Goal: Information Seeking & Learning: Understand process/instructions

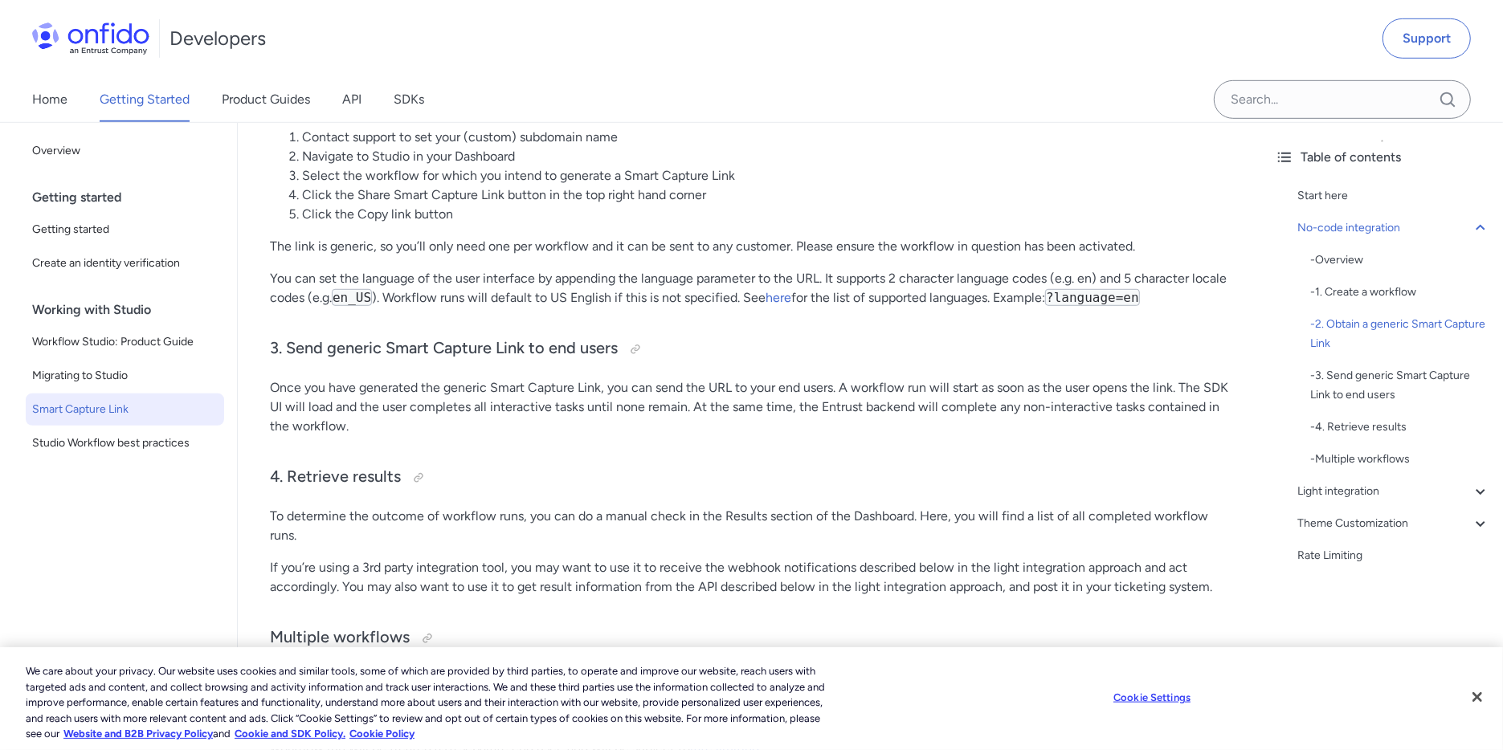
scroll to position [982, 0]
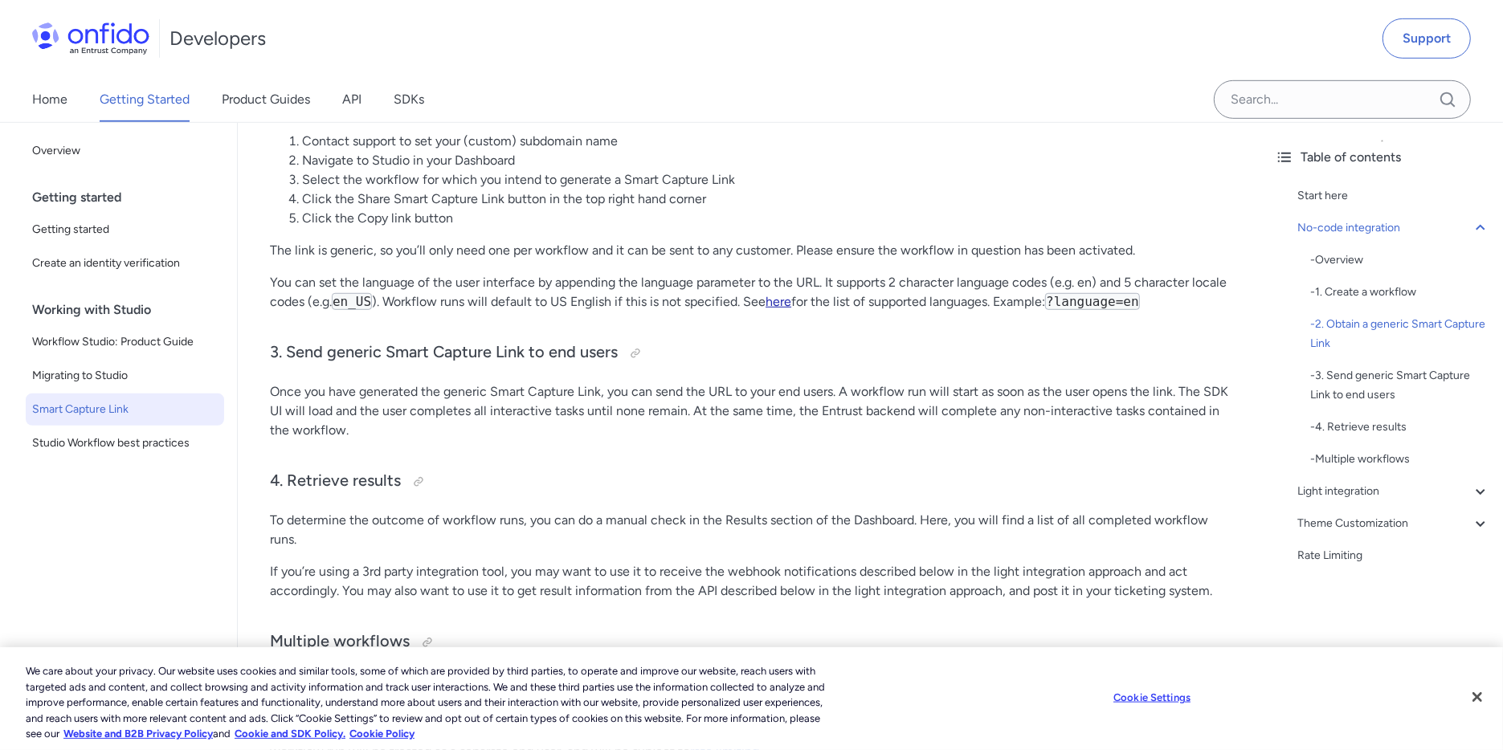
click at [780, 294] on link "here" at bounding box center [779, 301] width 26 height 15
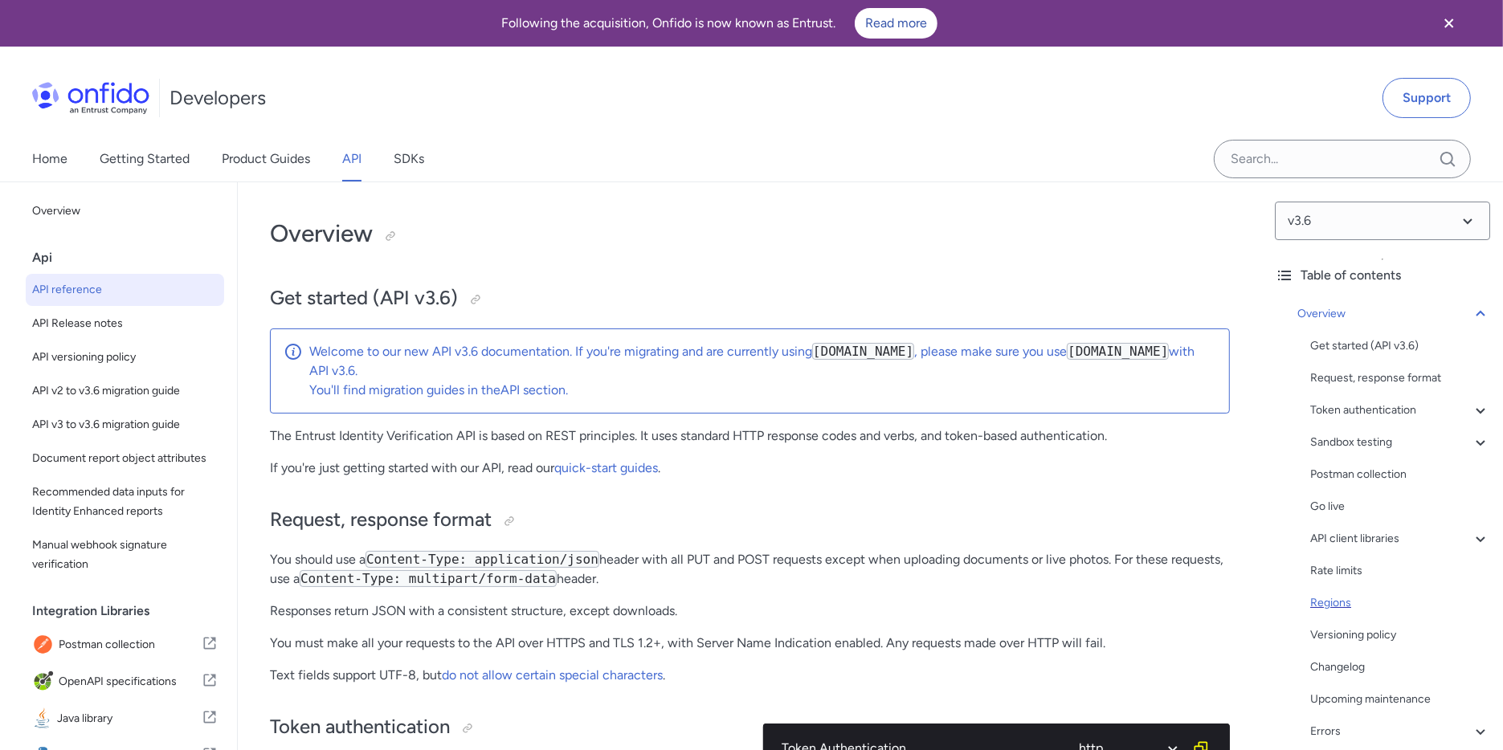
scroll to position [136, 0]
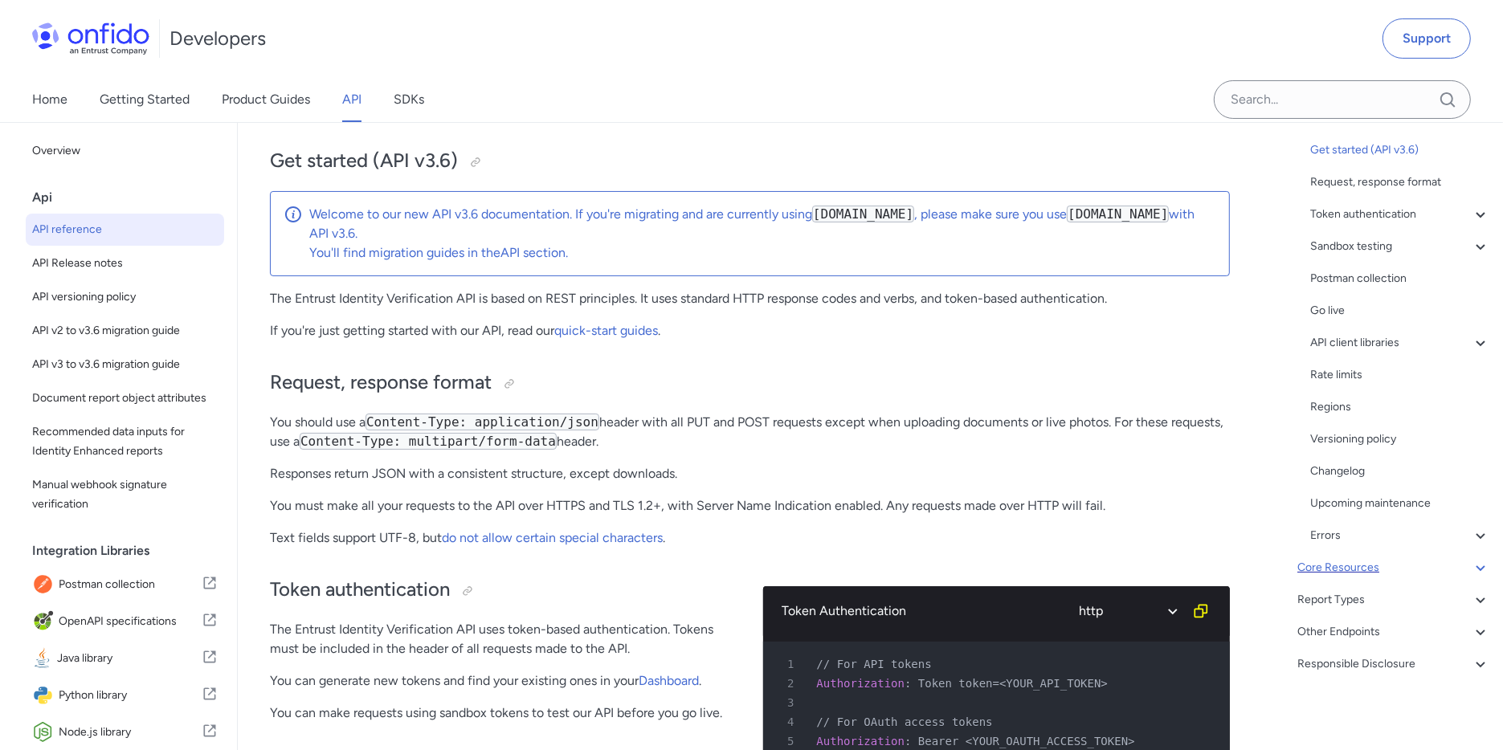
click at [1355, 566] on div "Core Resources" at bounding box center [1393, 567] width 193 height 19
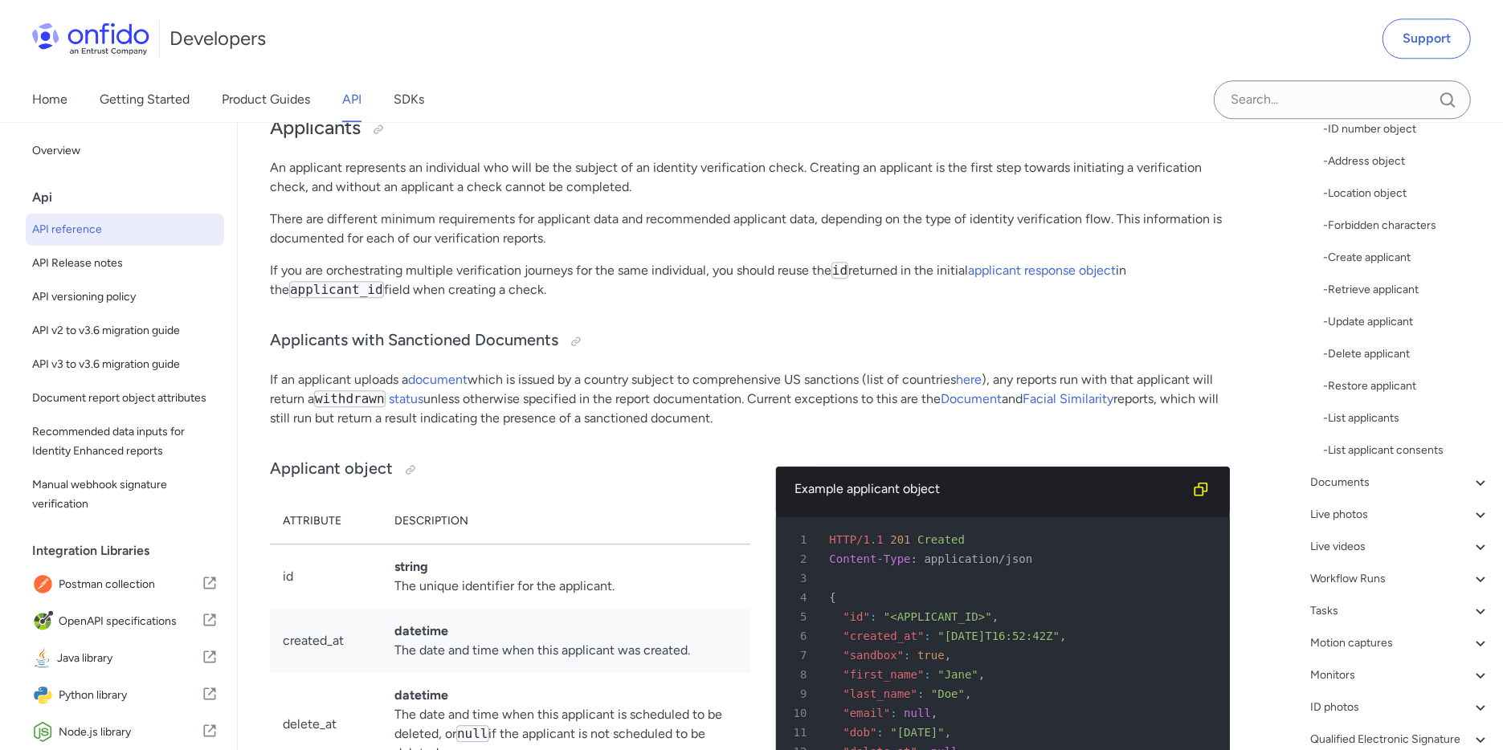
scroll to position [312, 0]
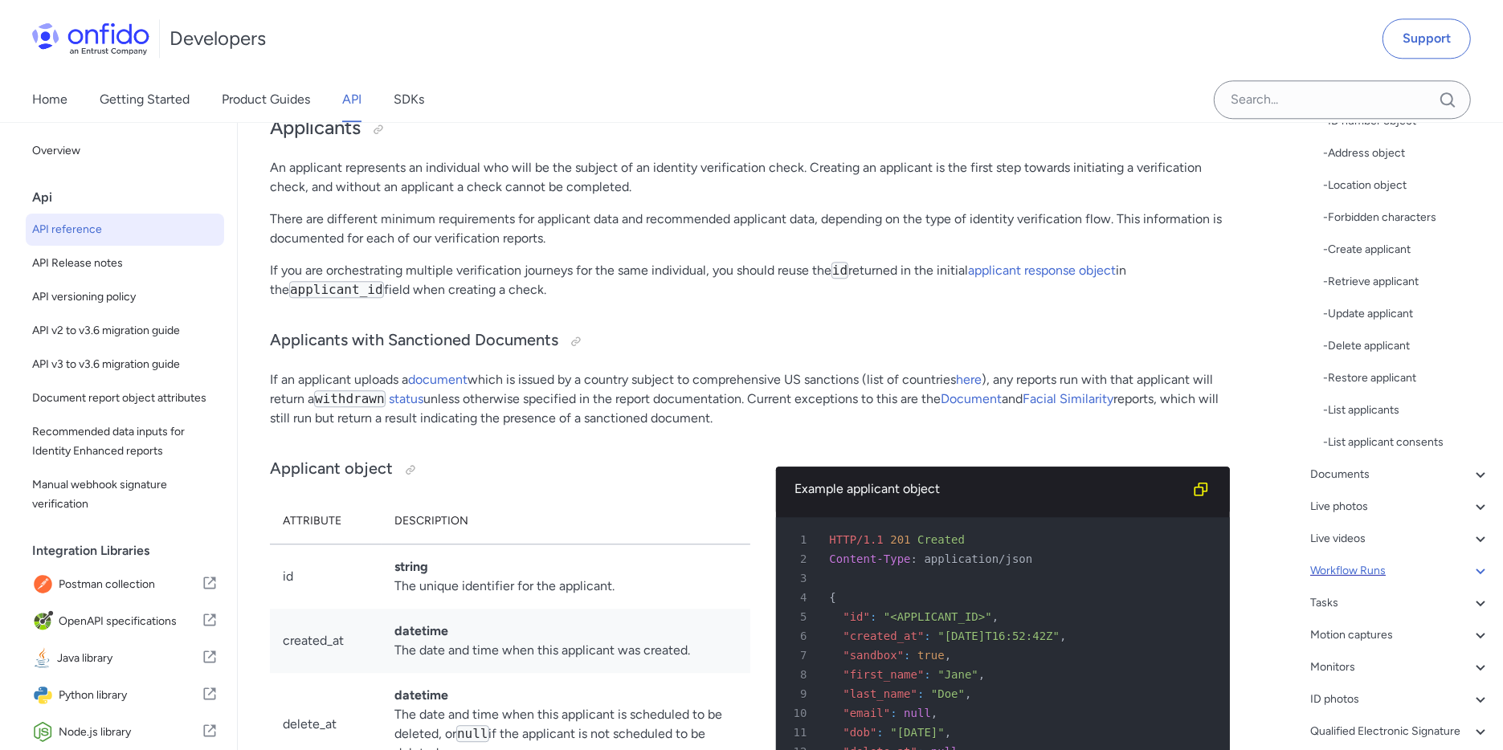
click at [1360, 574] on div "Workflow Runs" at bounding box center [1400, 571] width 180 height 19
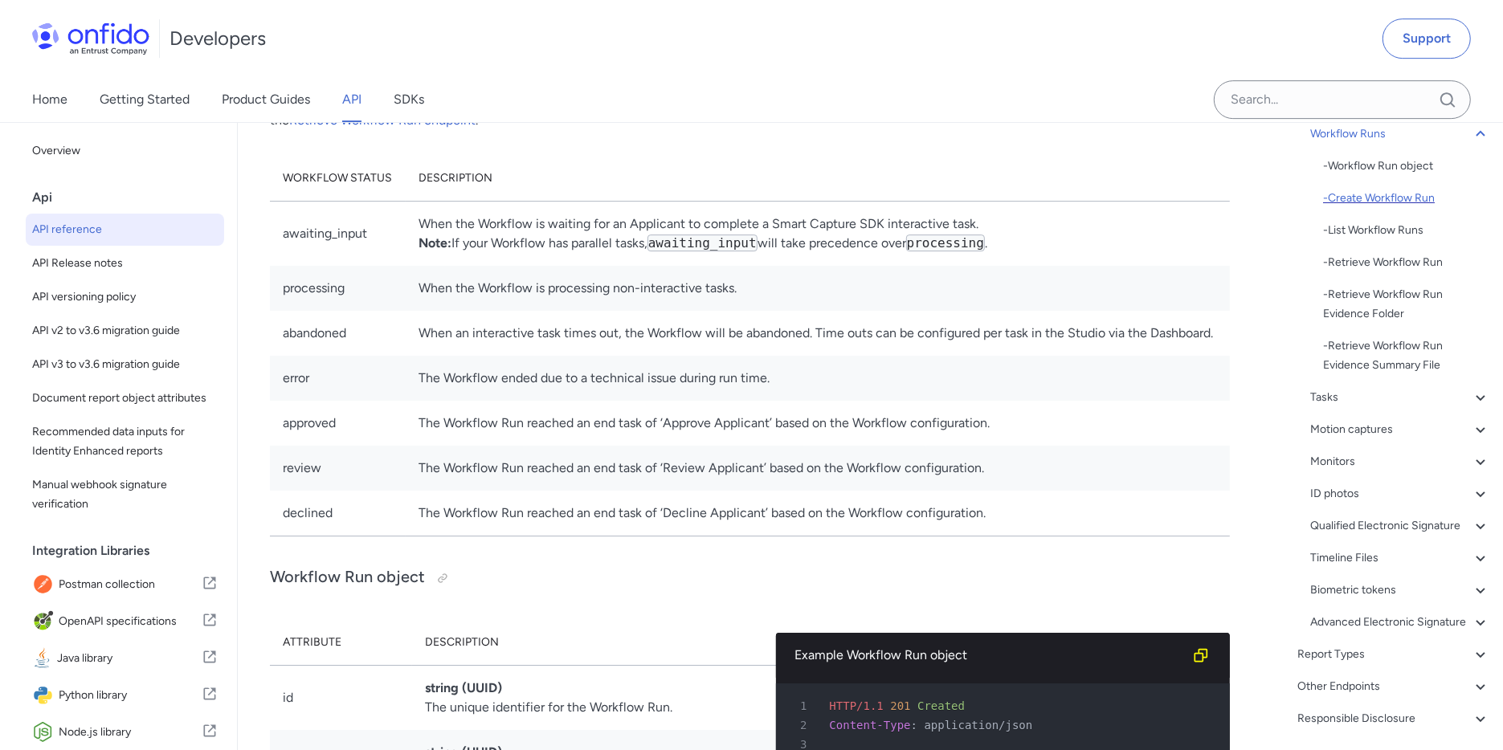
click at [1383, 202] on div "- Create Workflow Run" at bounding box center [1406, 198] width 167 height 19
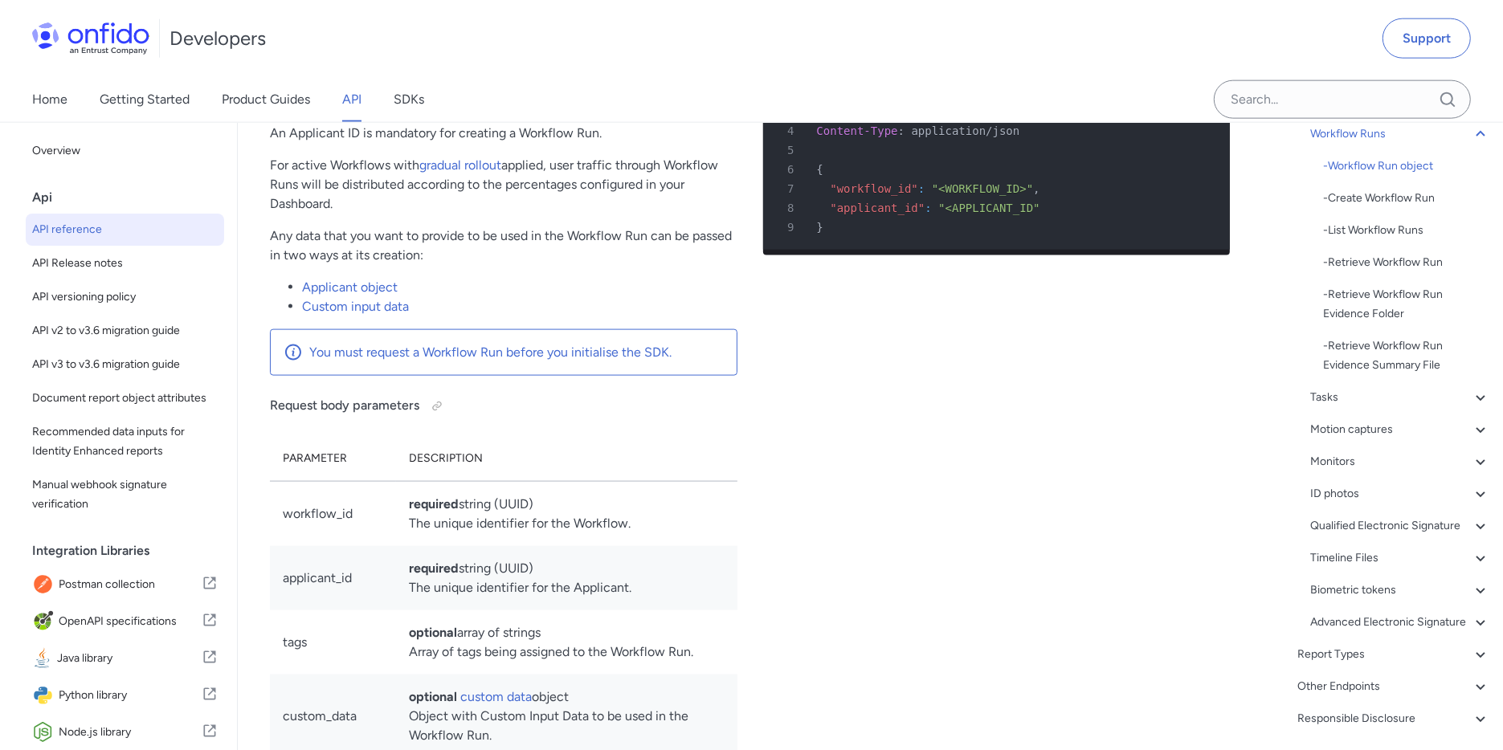
scroll to position [38172, 0]
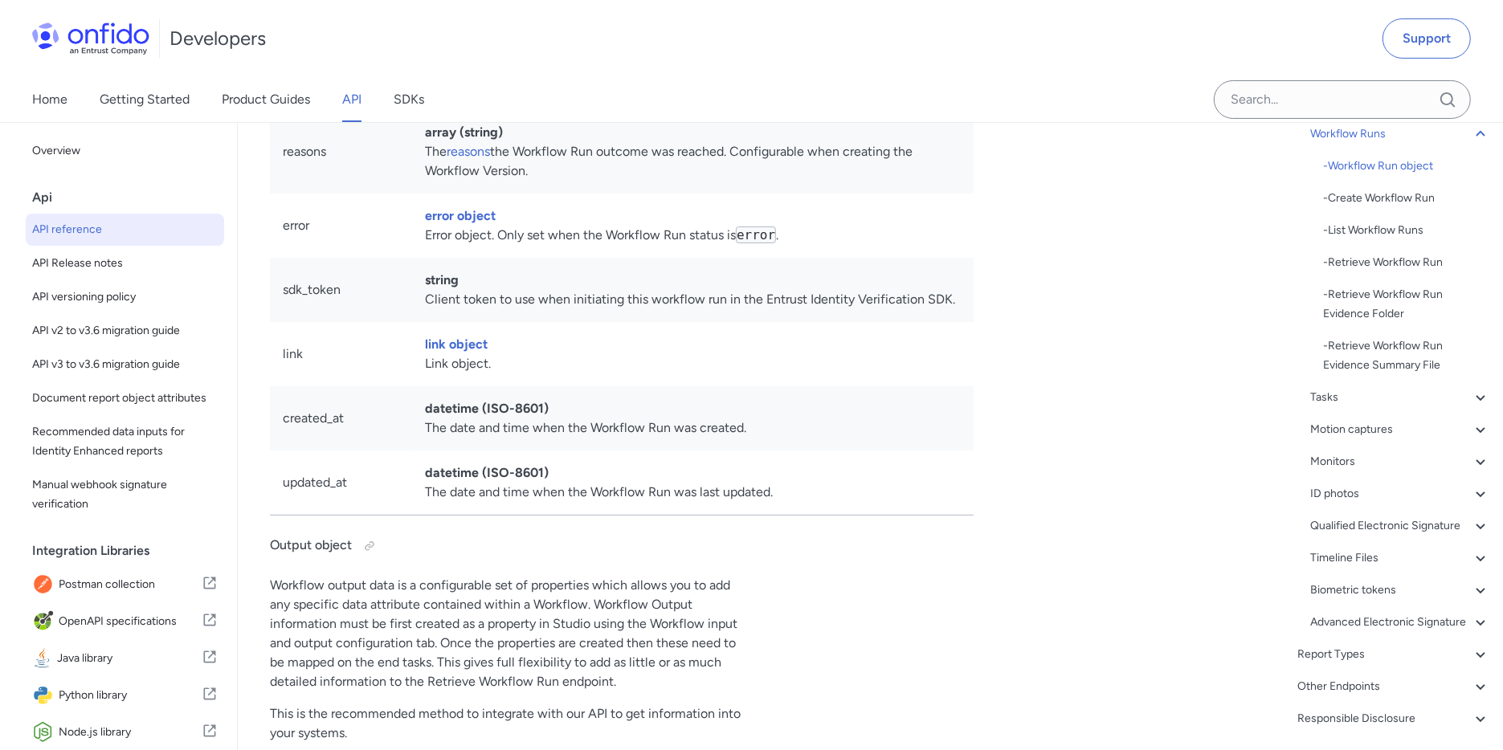
scroll to position [40161, 0]
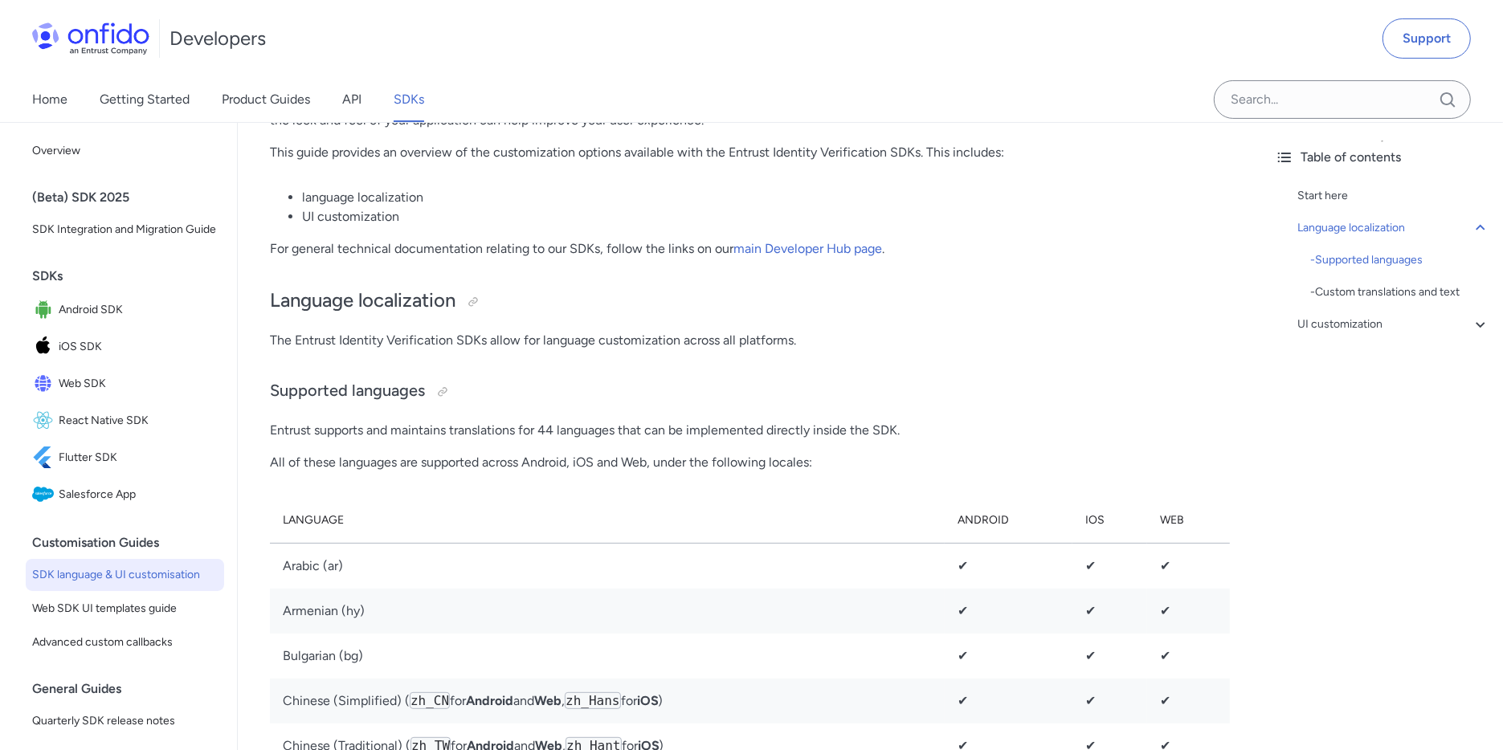
scroll to position [340, 0]
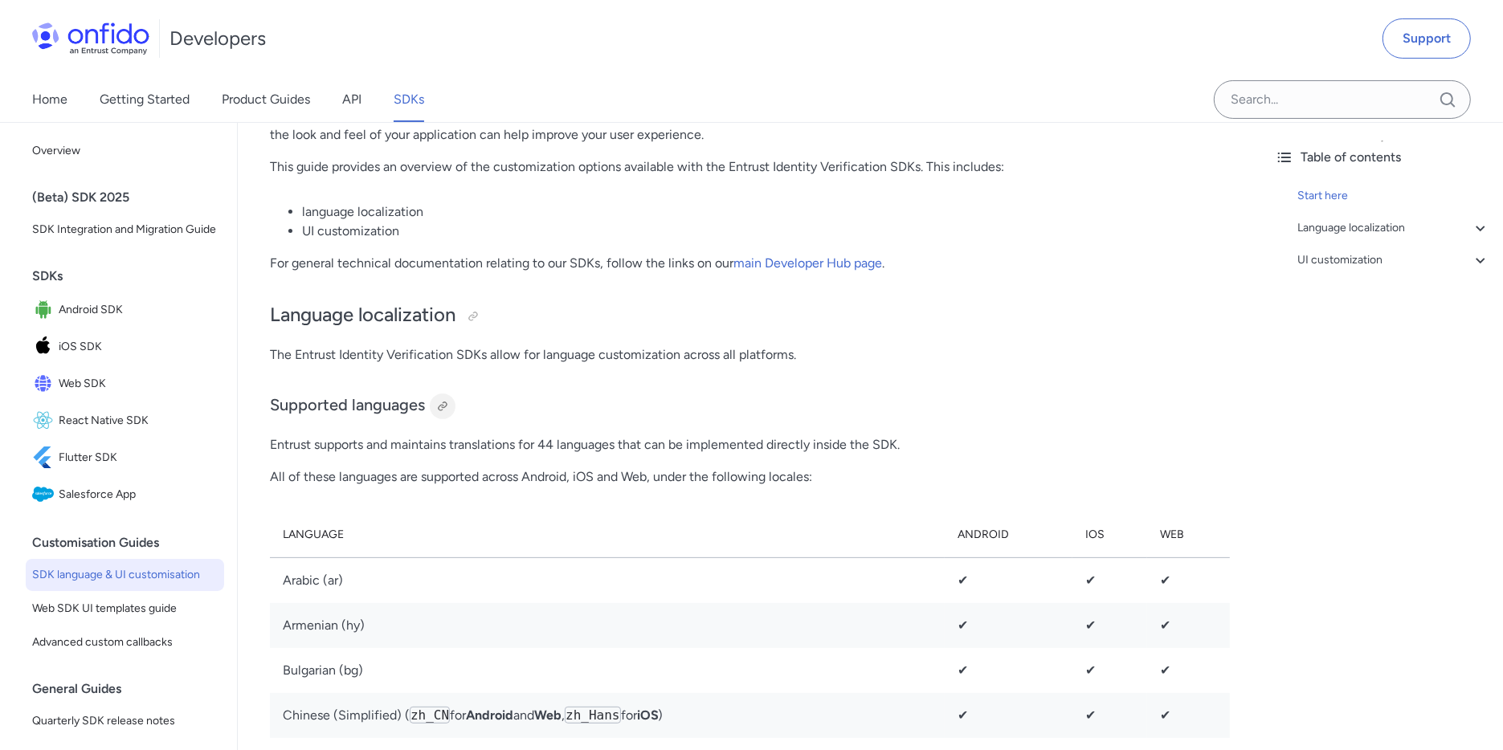
click at [442, 405] on div at bounding box center [442, 406] width 13 height 13
